Goal: Check status: Verify the current state of an ongoing process or item

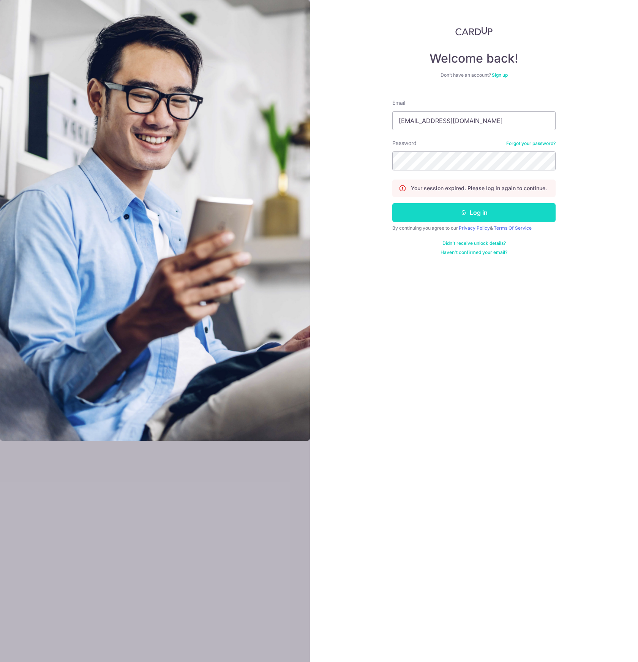
click at [446, 211] on button "Log in" at bounding box center [473, 212] width 163 height 19
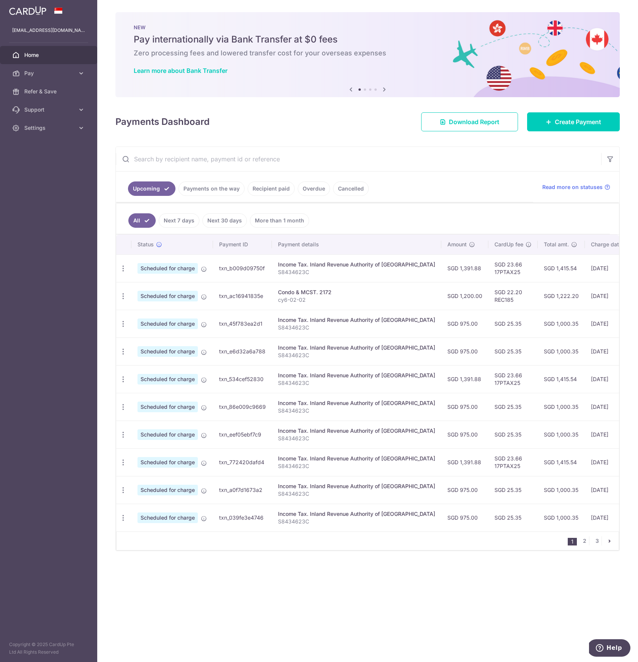
click at [191, 191] on link "Payments on the way" at bounding box center [211, 188] width 66 height 14
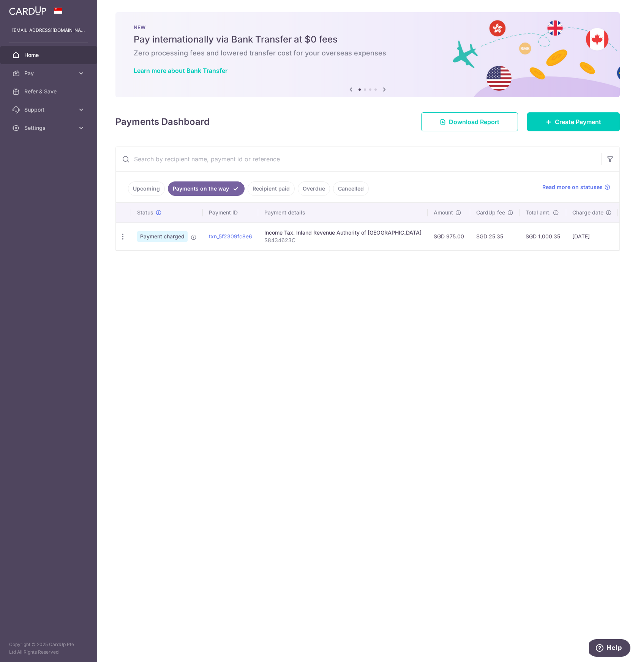
click at [142, 184] on link "Upcoming" at bounding box center [146, 188] width 37 height 14
